Goal: Task Accomplishment & Management: Manage account settings

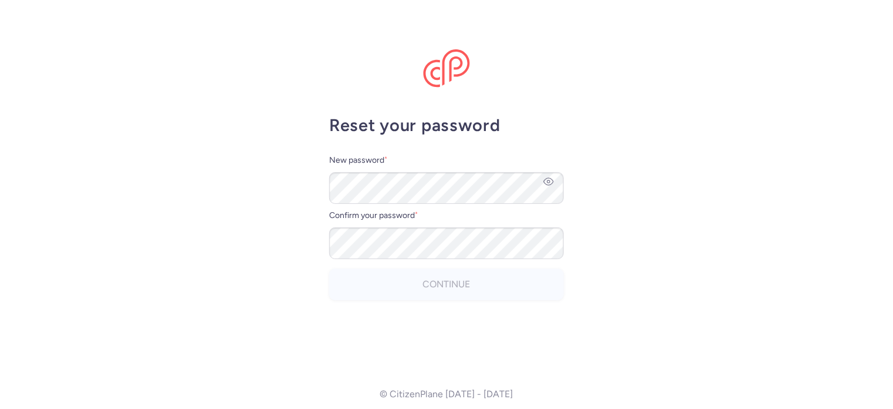
click at [549, 177] on icon "button" at bounding box center [549, 181] width 11 height 11
click at [304, 173] on main "Reset your password New password * Confirm your password * Continue © CitizenPl…" at bounding box center [446, 204] width 893 height 409
click at [548, 180] on circle "button" at bounding box center [549, 181] width 3 height 3
drag, startPoint x: 411, startPoint y: 187, endPoint x: 329, endPoint y: 187, distance: 81.6
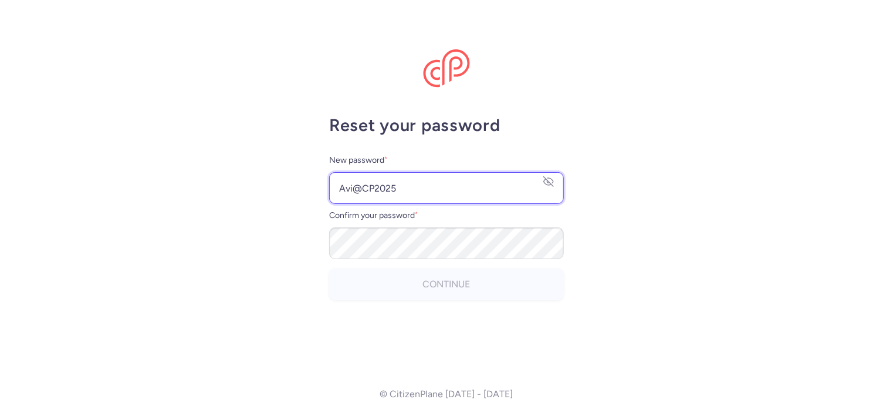
click at [329, 187] on input "Avi@CP2025" at bounding box center [446, 188] width 235 height 32
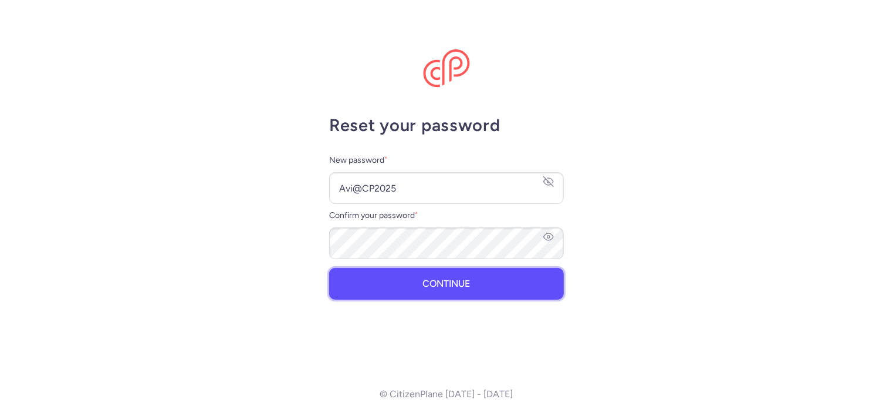
click at [440, 284] on span "Continue" at bounding box center [447, 283] width 48 height 11
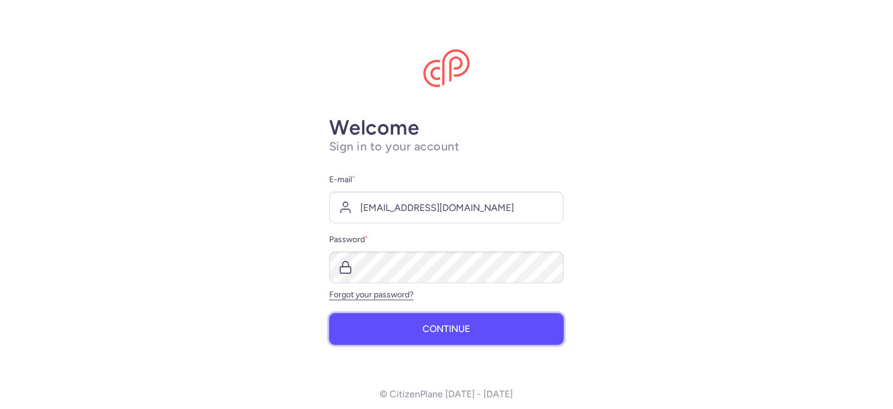
click at [463, 329] on span "Continue" at bounding box center [447, 328] width 48 height 11
click at [454, 331] on span "Continue" at bounding box center [447, 328] width 48 height 11
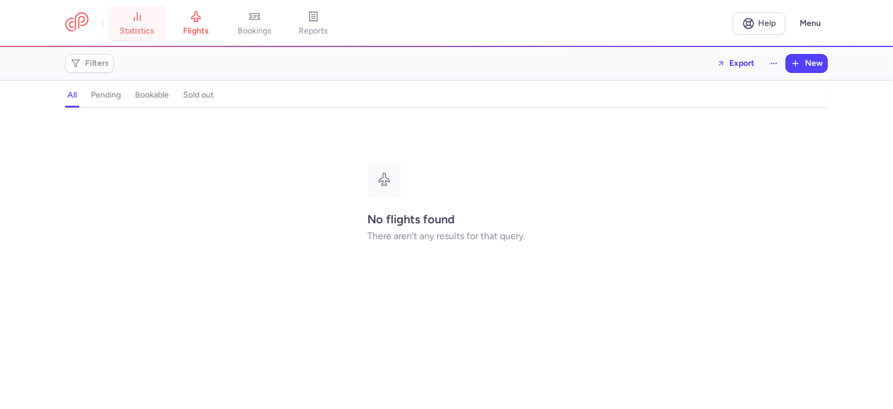
click at [129, 23] on link "statistics" at bounding box center [137, 24] width 59 height 26
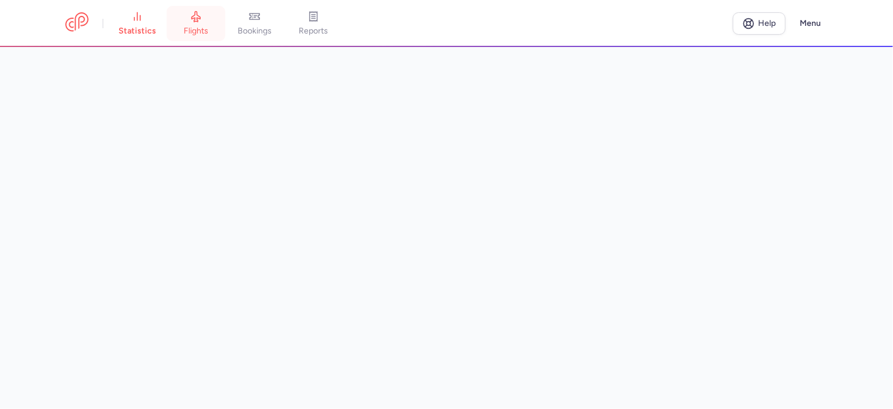
click at [202, 28] on span "flights" at bounding box center [196, 31] width 25 height 11
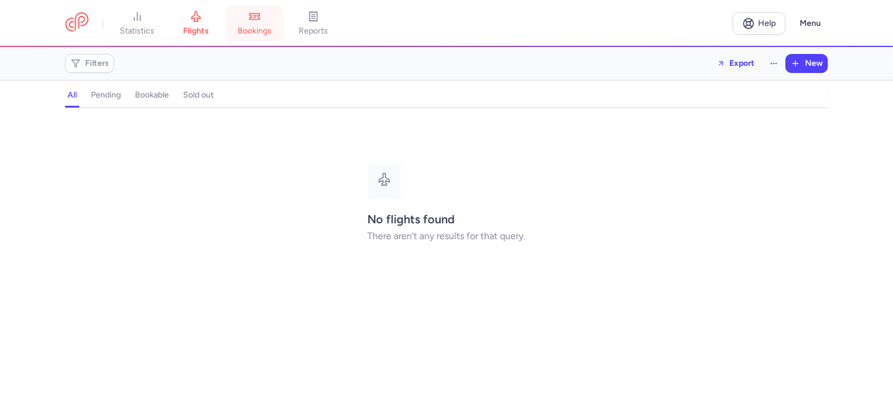
click at [262, 25] on link "bookings" at bounding box center [254, 24] width 59 height 26
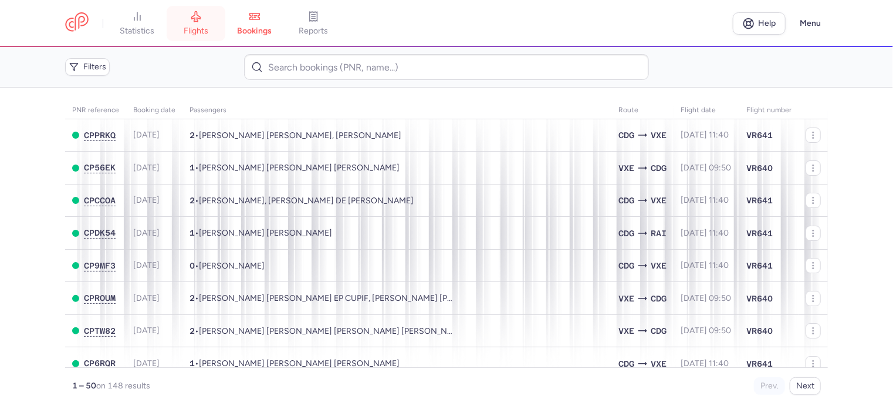
click at [197, 28] on span "flights" at bounding box center [196, 31] width 25 height 11
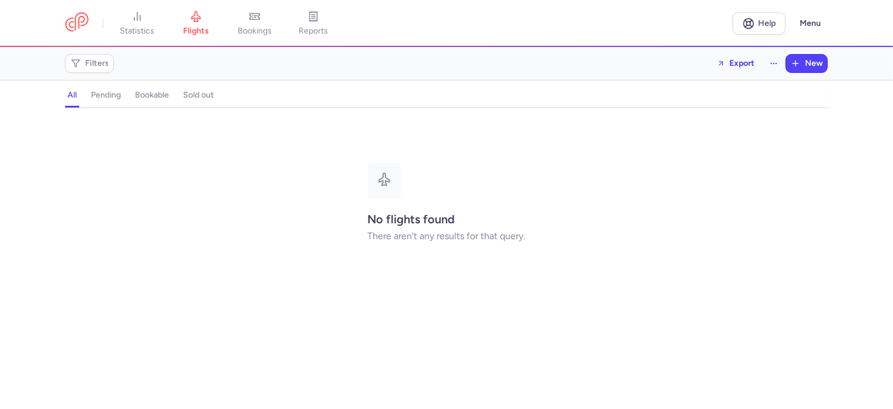
click at [154, 96] on h4 "bookable" at bounding box center [152, 95] width 34 height 11
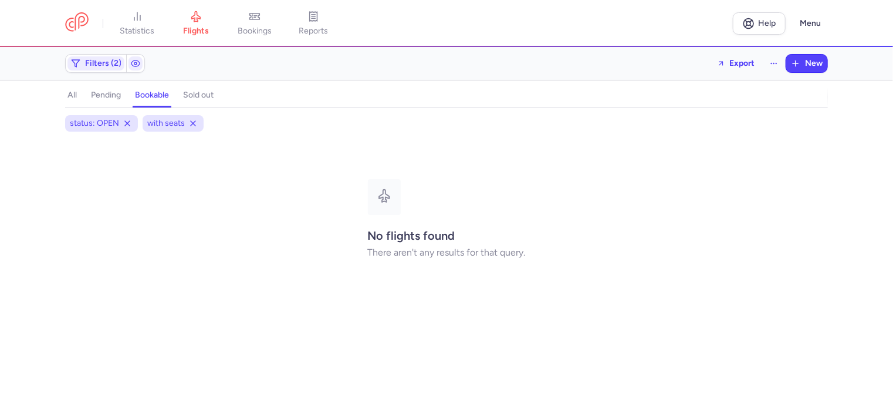
click at [200, 96] on h4 "sold out" at bounding box center [198, 95] width 31 height 11
click at [108, 97] on h4 "pending" at bounding box center [106, 95] width 30 height 11
click at [70, 97] on h4 "all" at bounding box center [72, 95] width 9 height 11
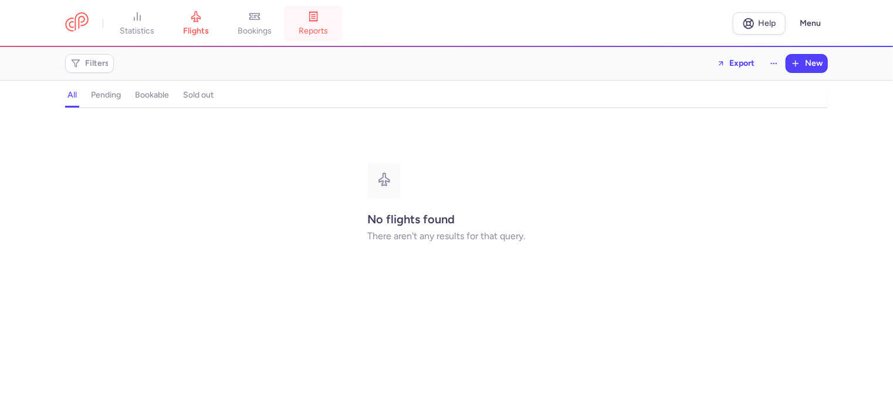
click at [320, 24] on link "reports" at bounding box center [313, 24] width 59 height 26
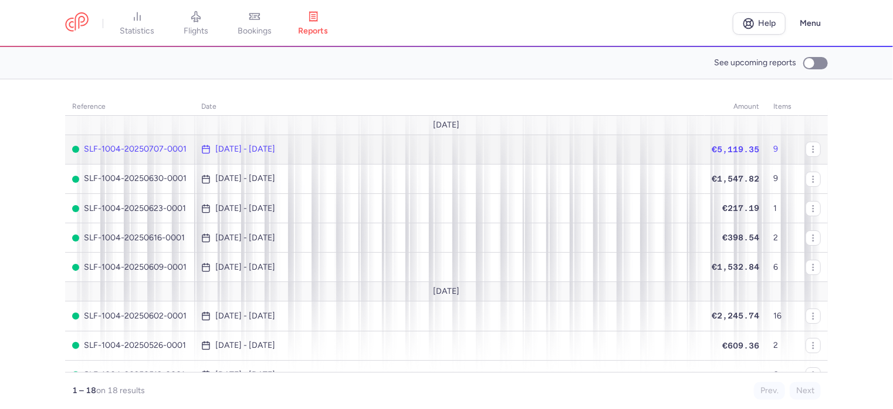
click at [142, 147] on span "SLF-1004-20250707-0001" at bounding box center [129, 148] width 115 height 9
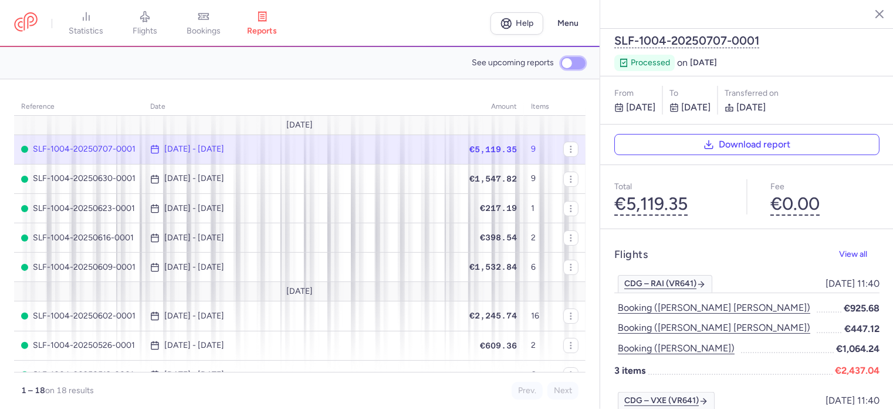
click at [573, 63] on input "See upcoming reports" at bounding box center [573, 63] width 25 height 12
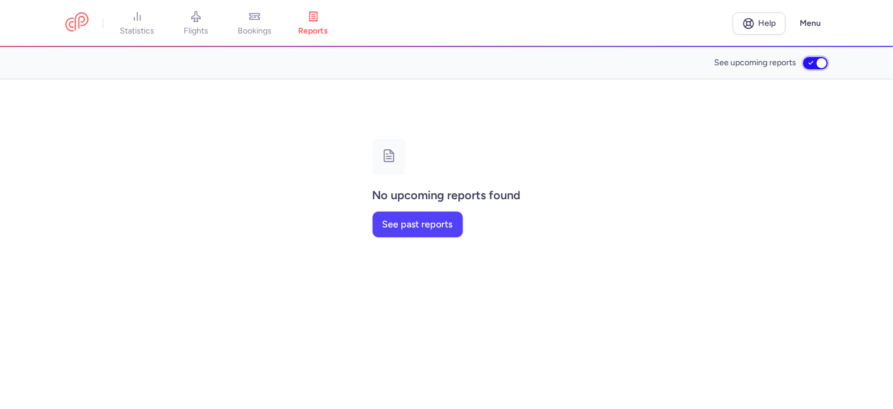
click at [813, 63] on input "See upcoming reports" at bounding box center [816, 63] width 25 height 12
checkbox input "false"
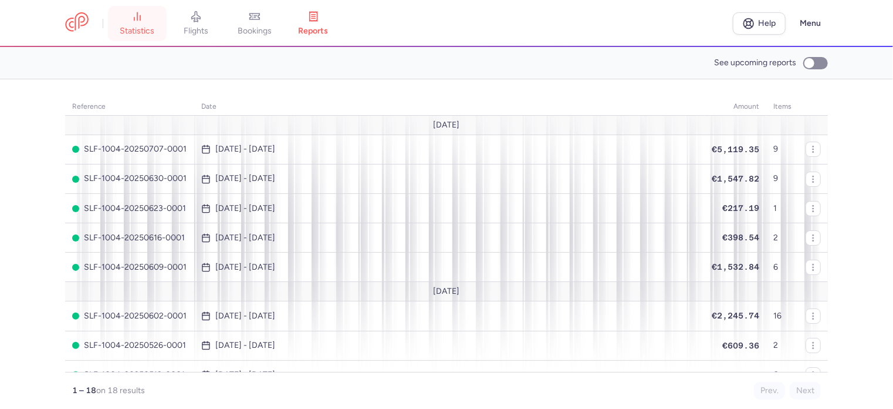
click at [145, 26] on span "statistics" at bounding box center [137, 31] width 35 height 11
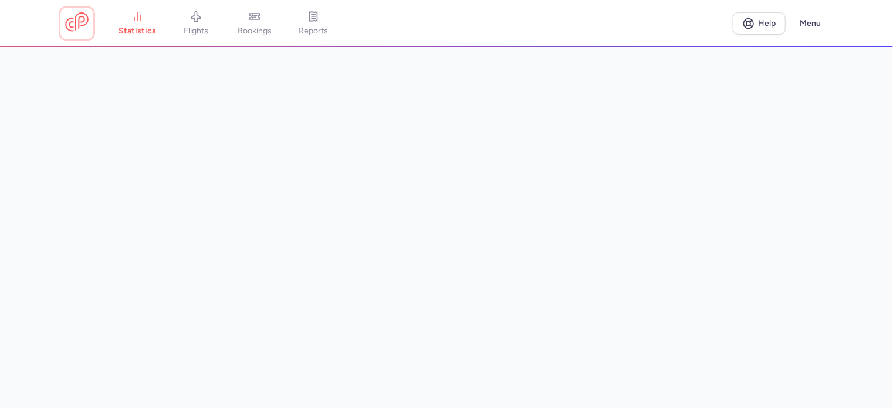
click at [76, 19] on link at bounding box center [76, 23] width 23 height 22
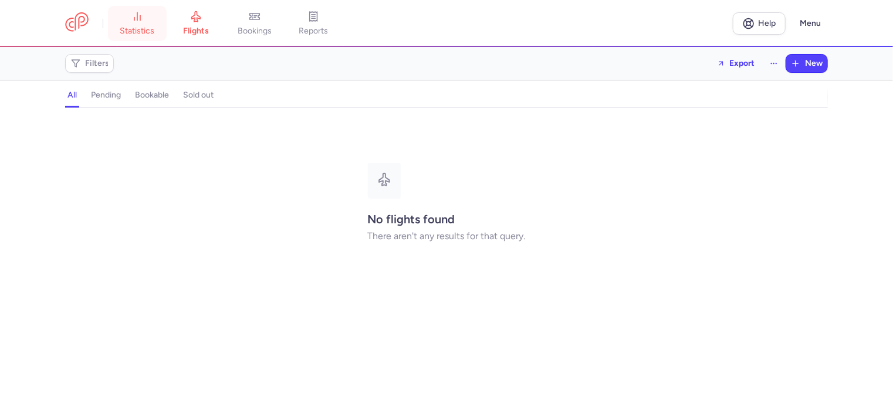
click at [140, 33] on span "statistics" at bounding box center [137, 31] width 35 height 11
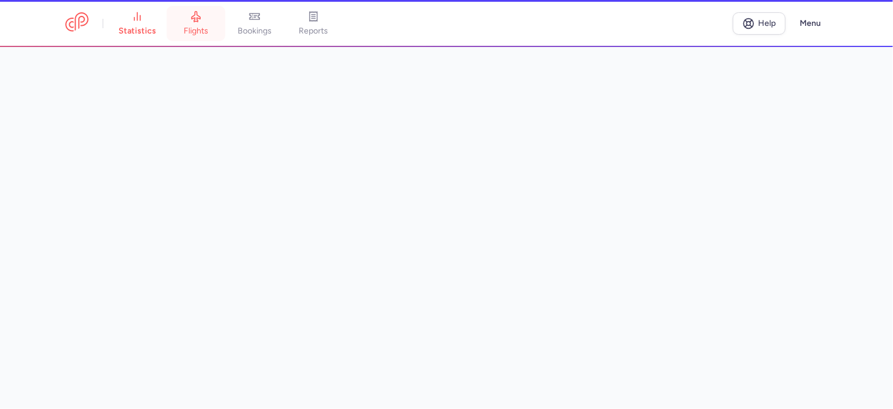
click at [195, 32] on span "flights" at bounding box center [196, 31] width 25 height 11
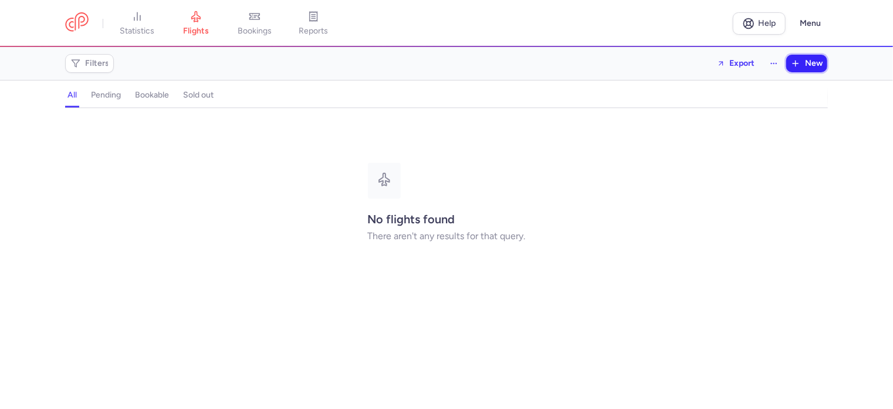
click at [815, 65] on span "New" at bounding box center [814, 63] width 18 height 9
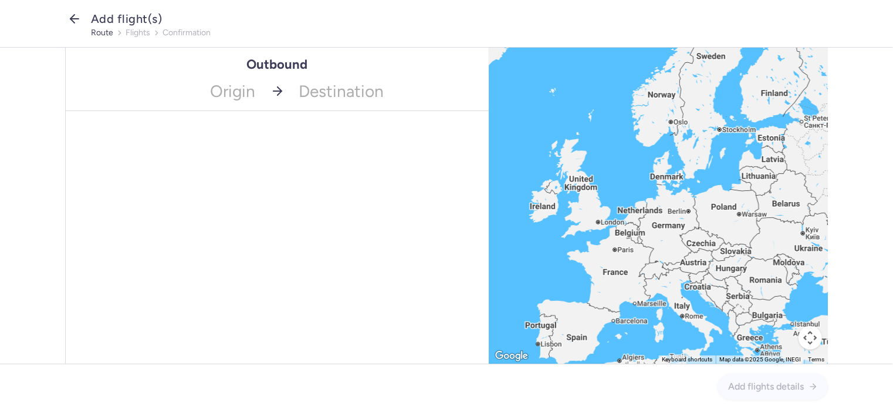
click at [77, 19] on line "button" at bounding box center [74, 19] width 8 height 0
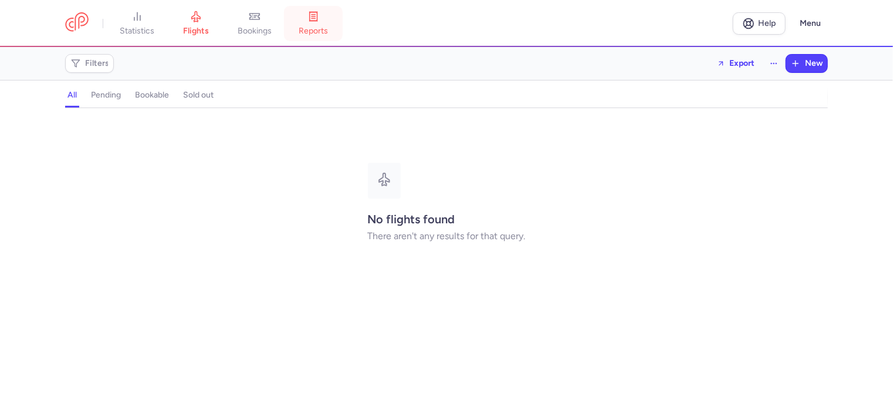
click at [322, 29] on span "reports" at bounding box center [313, 31] width 29 height 11
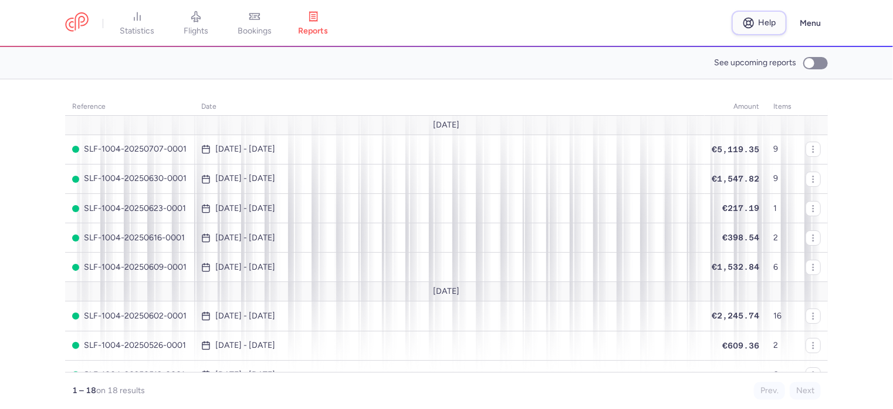
click at [773, 21] on span "Help" at bounding box center [768, 22] width 18 height 9
click at [763, 25] on span "Help" at bounding box center [768, 22] width 18 height 9
click at [811, 26] on button "Menu" at bounding box center [810, 23] width 35 height 22
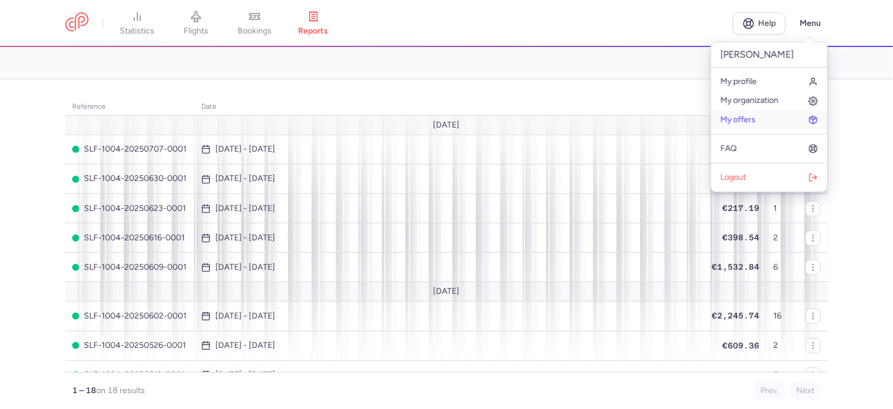
click at [764, 116] on link "My offers" at bounding box center [770, 119] width 116 height 19
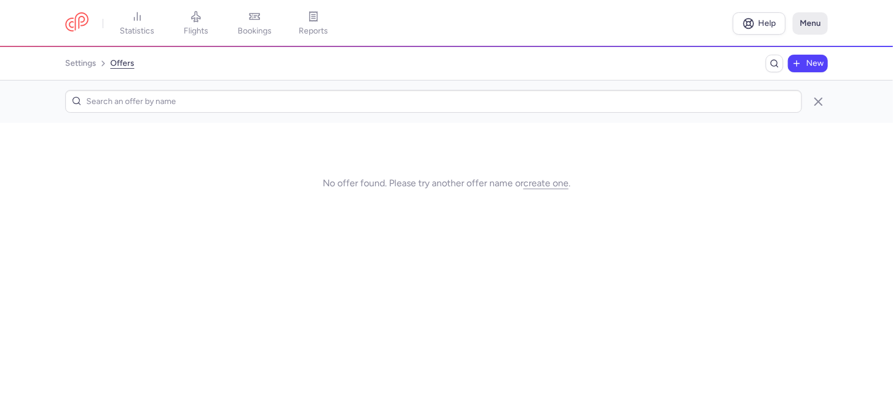
click at [817, 22] on button "Menu" at bounding box center [810, 23] width 35 height 22
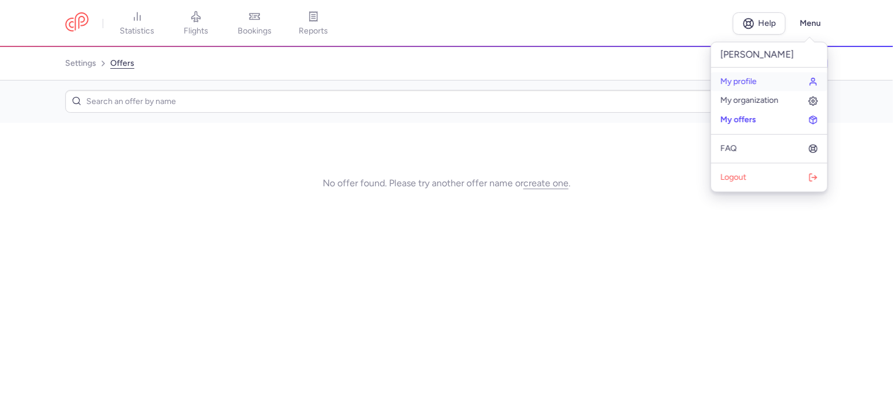
click at [743, 82] on span "My profile" at bounding box center [739, 81] width 36 height 9
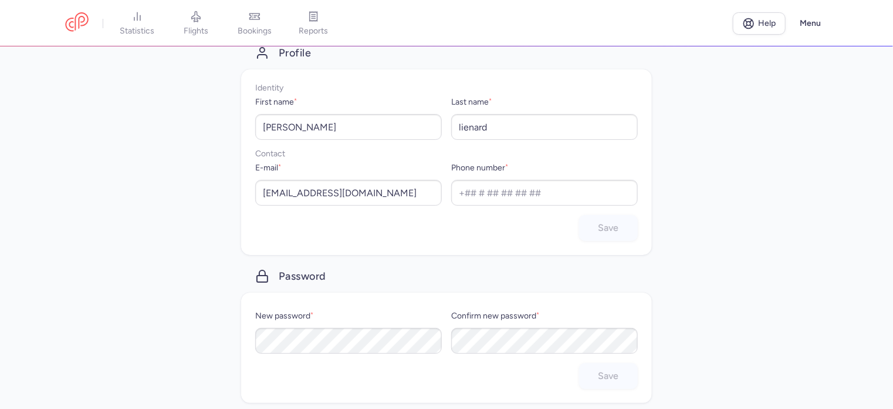
scroll to position [23, 0]
